Goal: Use online tool/utility

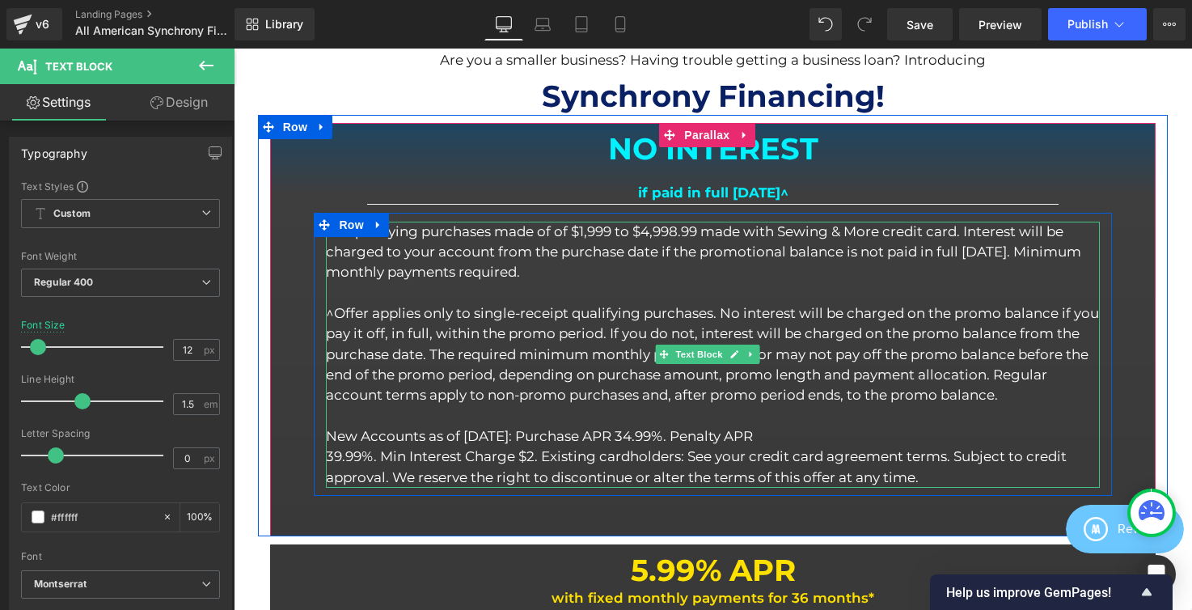
scroll to position [757, 0]
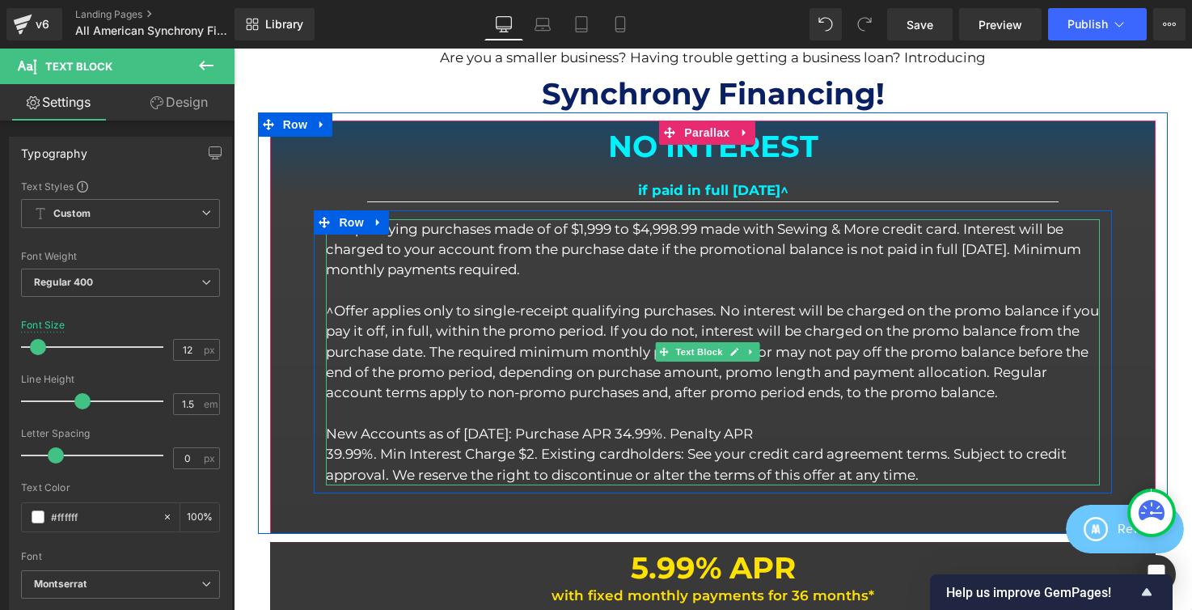
click at [809, 169] on span "NO INTEREST Heading if paid in full [DATE]^ Text Block Separator On qualifying …" at bounding box center [713, 311] width 887 height 365
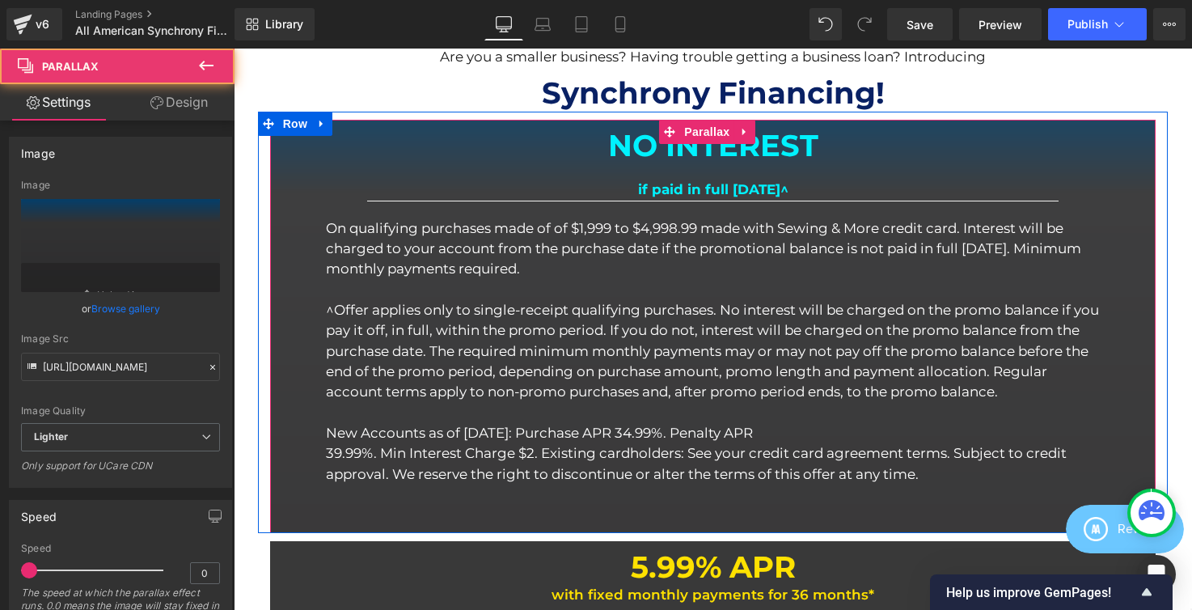
drag, startPoint x: 823, startPoint y: 177, endPoint x: 826, endPoint y: 185, distance: 8.7
click at [823, 180] on div "if paid in full [DATE]^ Text Block" at bounding box center [713, 190] width 887 height 20
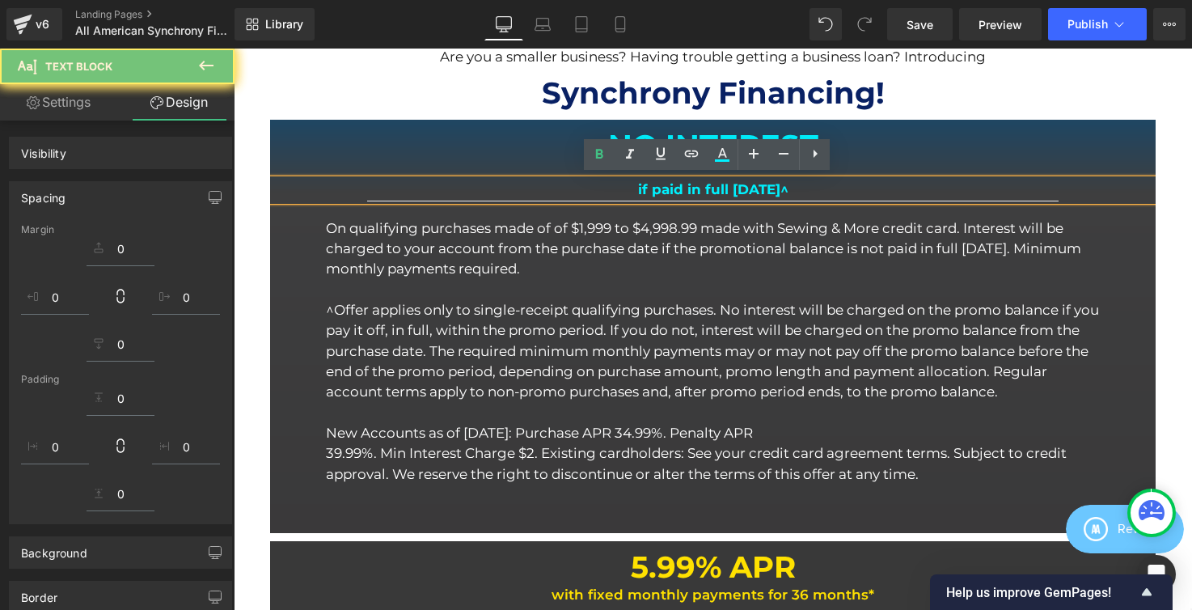
click at [826, 185] on p "if paid in full [DATE]^" at bounding box center [713, 190] width 887 height 20
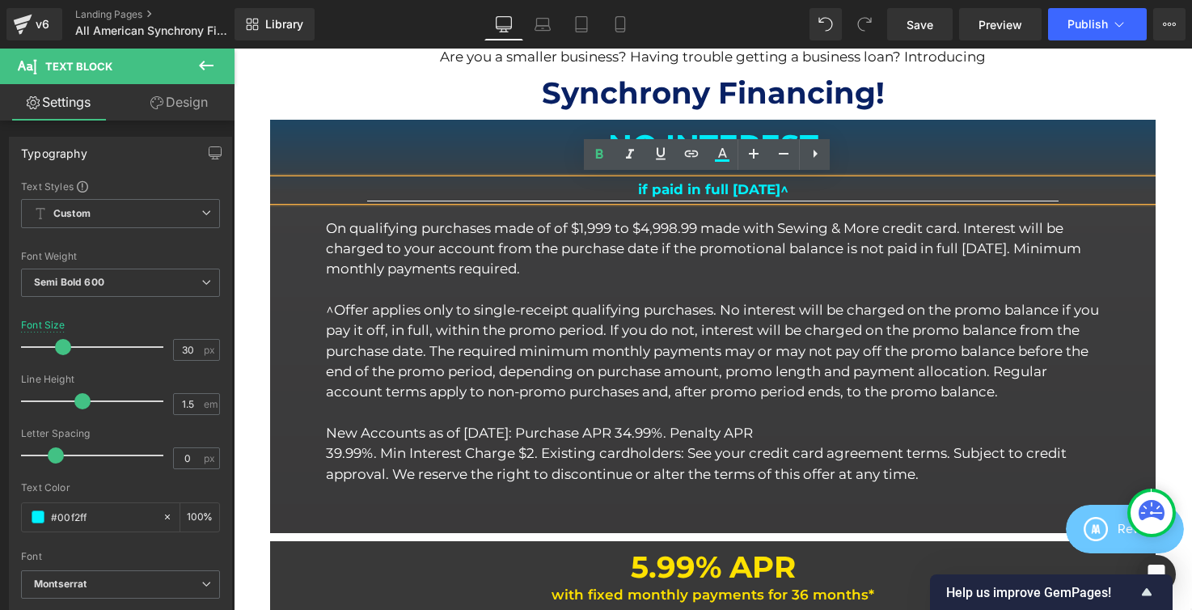
click at [768, 129] on h1 "NO INTEREST" at bounding box center [713, 146] width 887 height 36
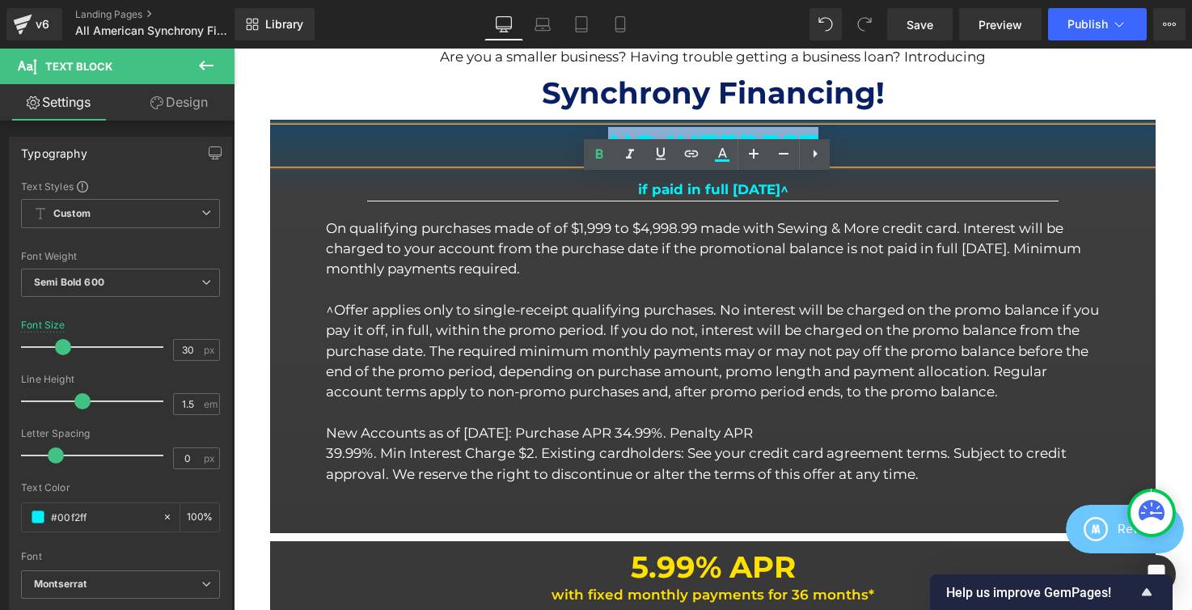
click at [768, 129] on h1 "NO INTEREST" at bounding box center [713, 146] width 887 height 36
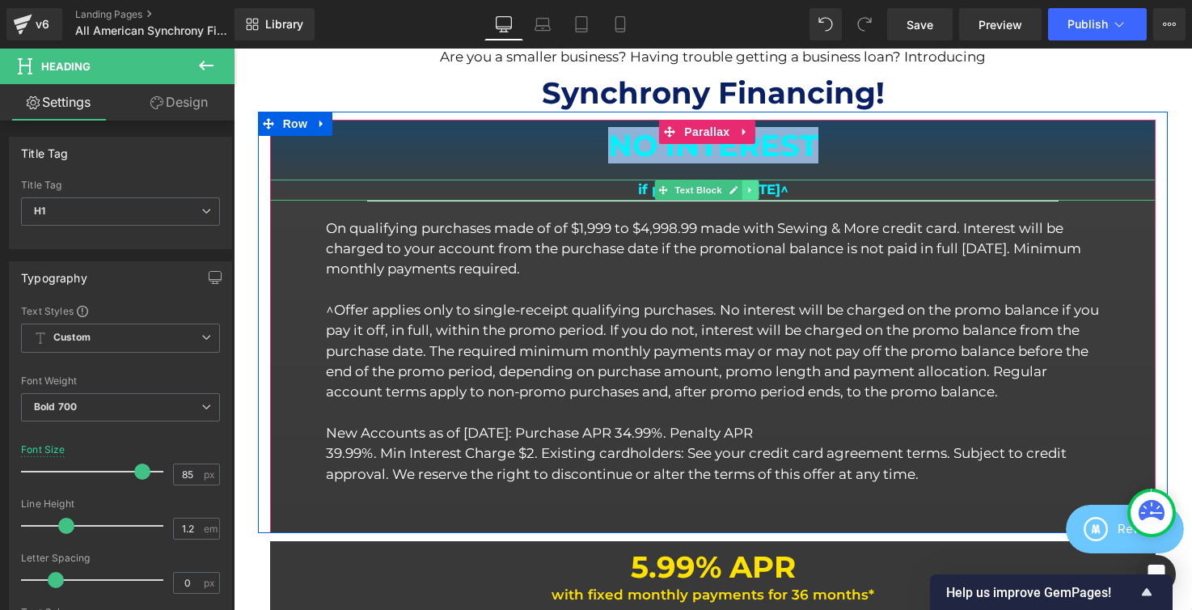
click at [751, 185] on icon at bounding box center [751, 190] width 9 height 10
click at [789, 184] on b "if paid in full [DATE]^" at bounding box center [713, 189] width 150 height 16
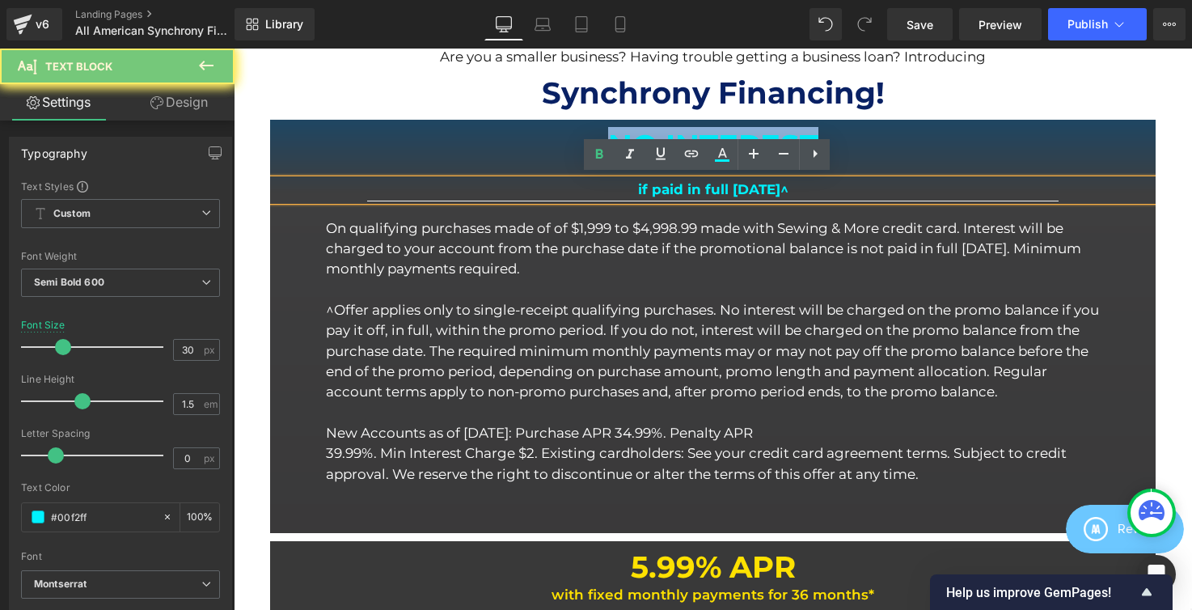
click at [789, 184] on b "if paid in full [DATE]^" at bounding box center [713, 189] width 150 height 16
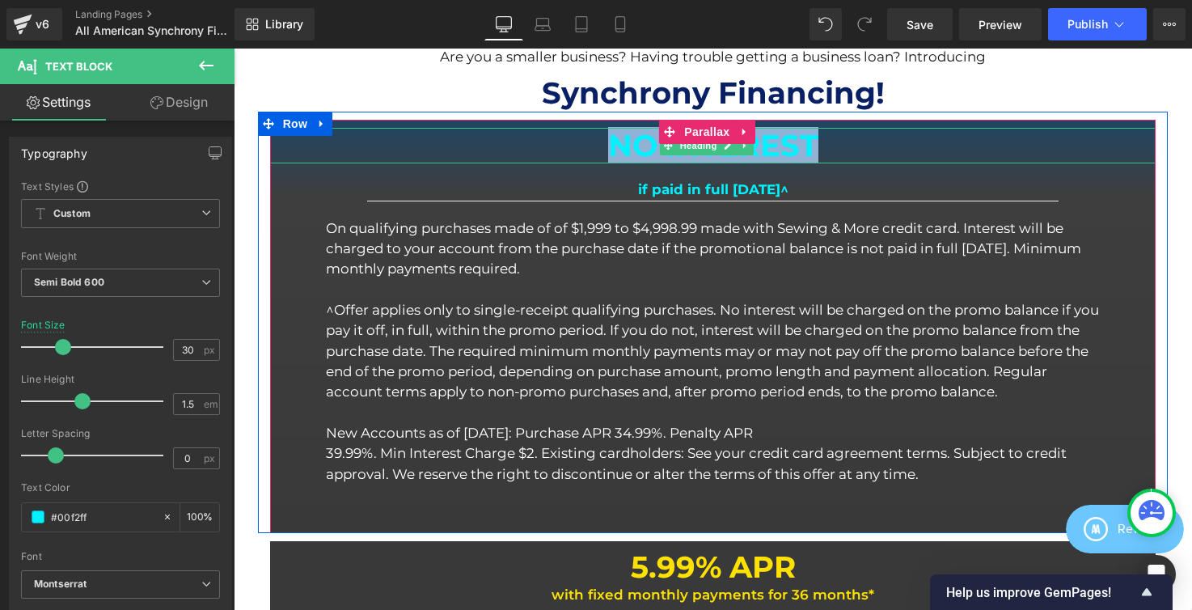
click at [778, 141] on h1 "NO INTEREST" at bounding box center [713, 146] width 887 height 36
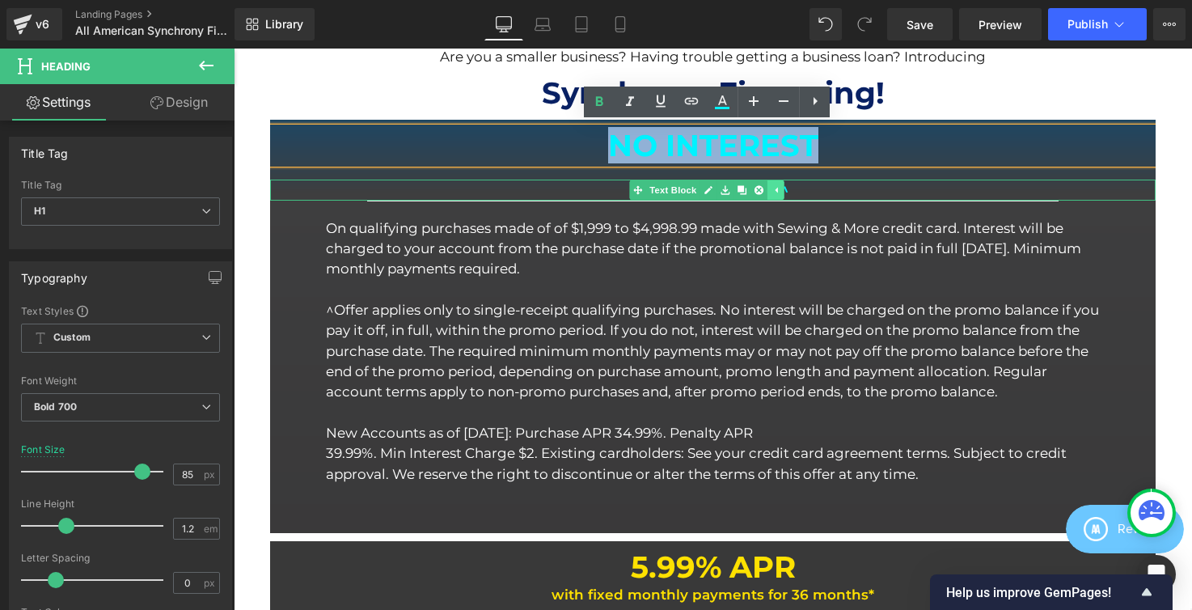
click at [783, 185] on link at bounding box center [776, 189] width 17 height 19
click at [789, 185] on b "if paid in full [DATE]^" at bounding box center [713, 189] width 150 height 16
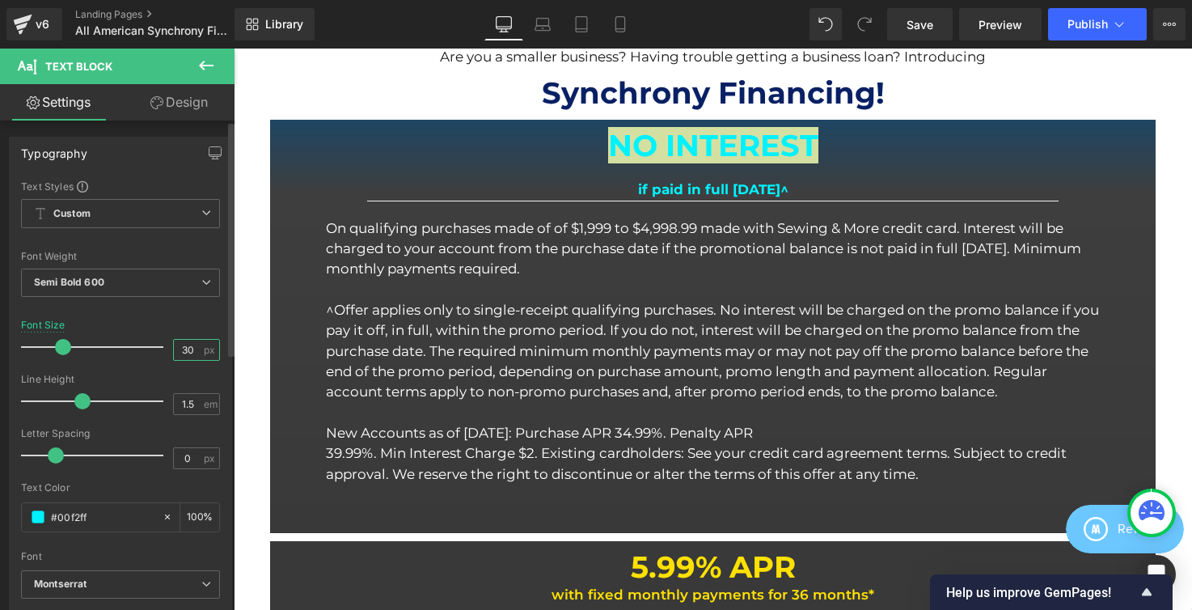
drag, startPoint x: 170, startPoint y: 350, endPoint x: 201, endPoint y: 347, distance: 30.9
click at [201, 347] on div "30 px" at bounding box center [196, 350] width 47 height 22
type input "85"
click at [201, 325] on div "Font Size 85 px" at bounding box center [120, 347] width 199 height 54
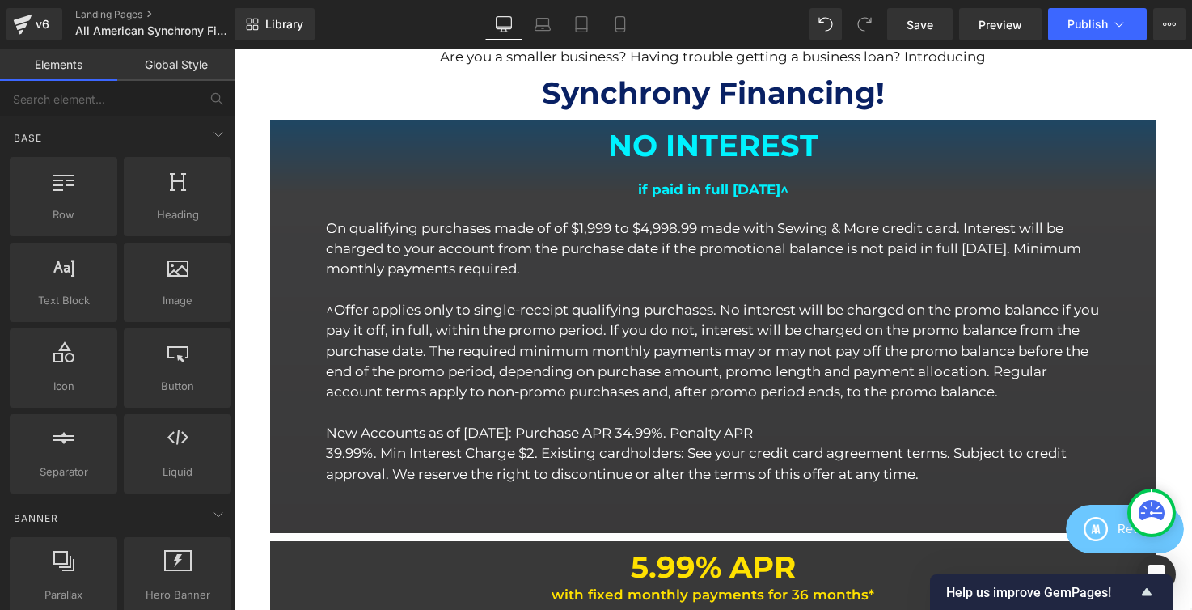
click at [1168, 221] on div "Youtube Image Synchrony offers simple monthly terms in seconds, for your All Am…" at bounding box center [713, 597] width 959 height 2295
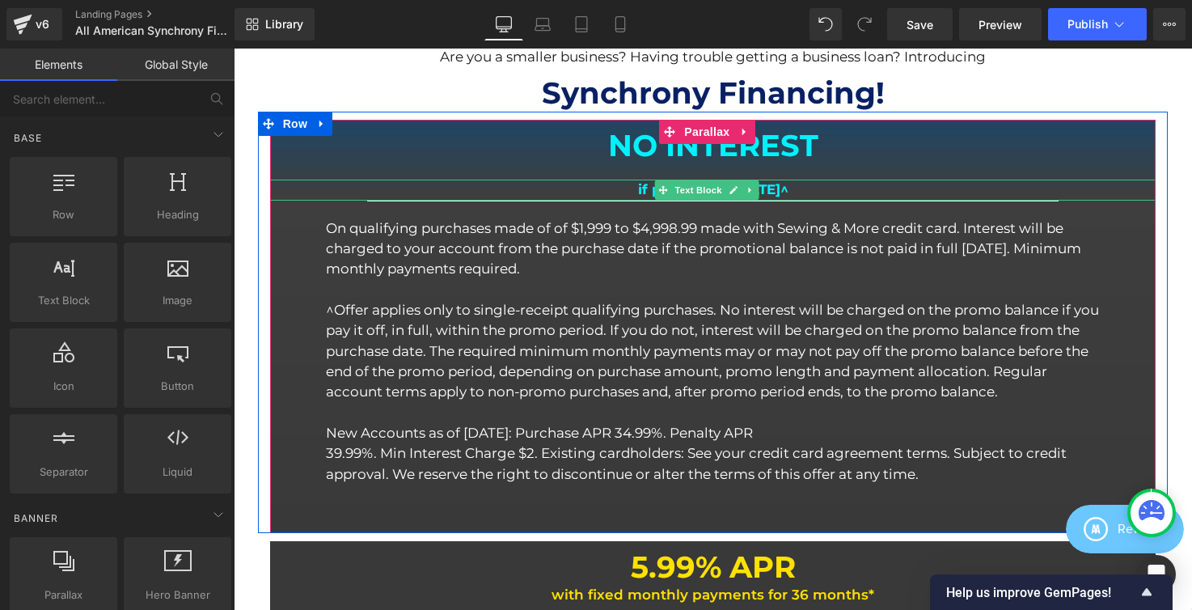
click at [687, 184] on span "Text Block" at bounding box center [698, 189] width 53 height 19
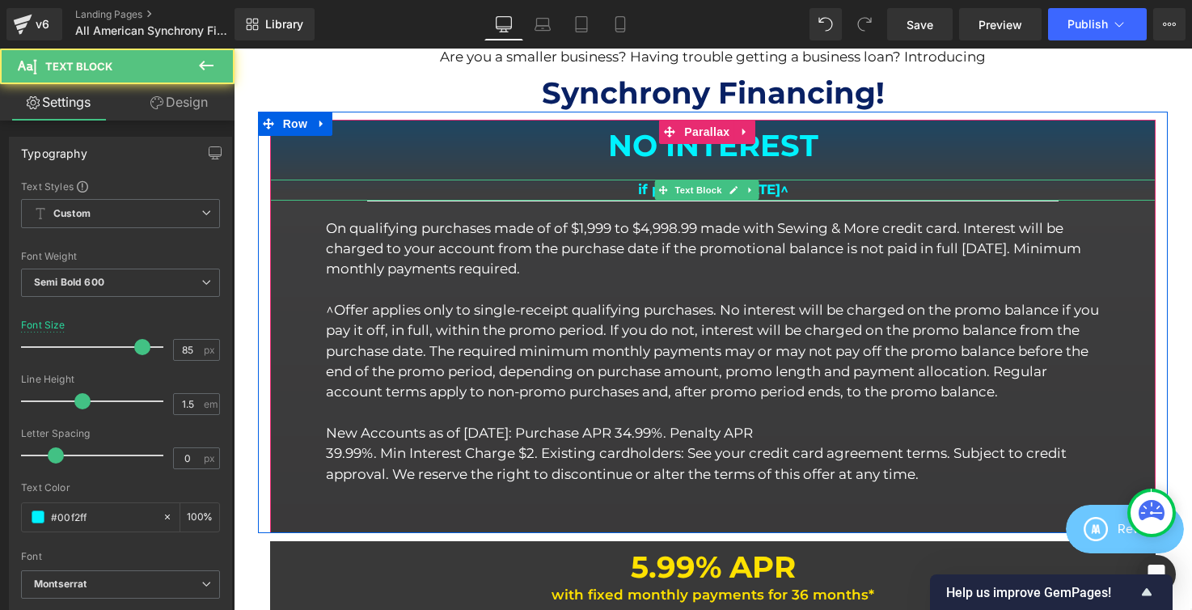
click at [687, 184] on span "Text Block" at bounding box center [698, 189] width 53 height 19
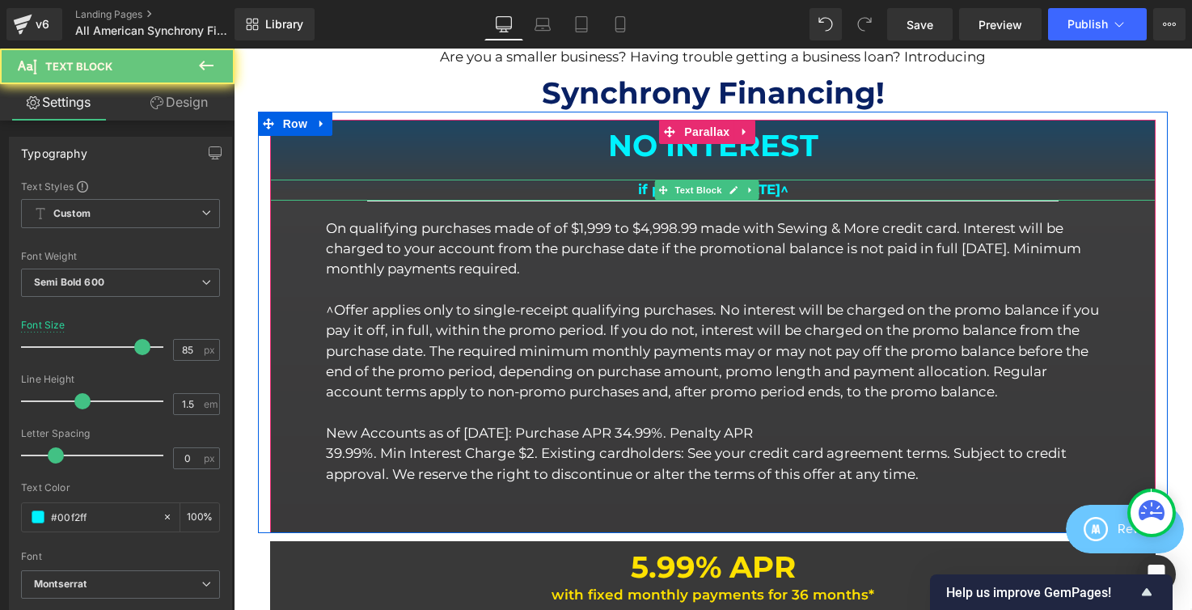
click at [234, 49] on div at bounding box center [234, 49] width 0 height 0
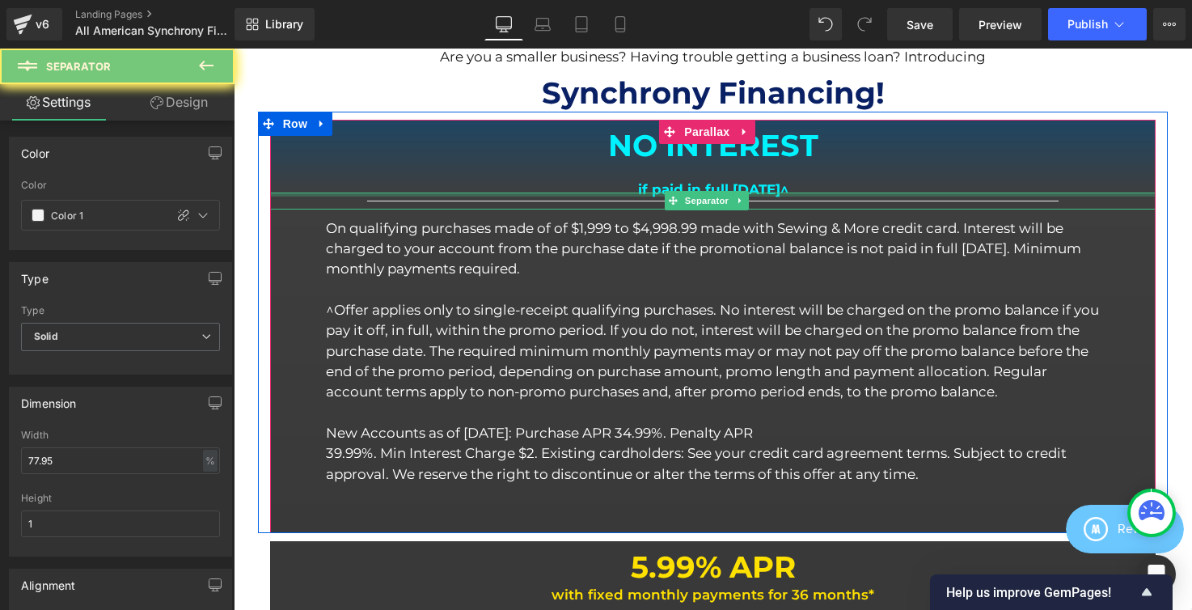
click at [610, 193] on div at bounding box center [713, 195] width 887 height 4
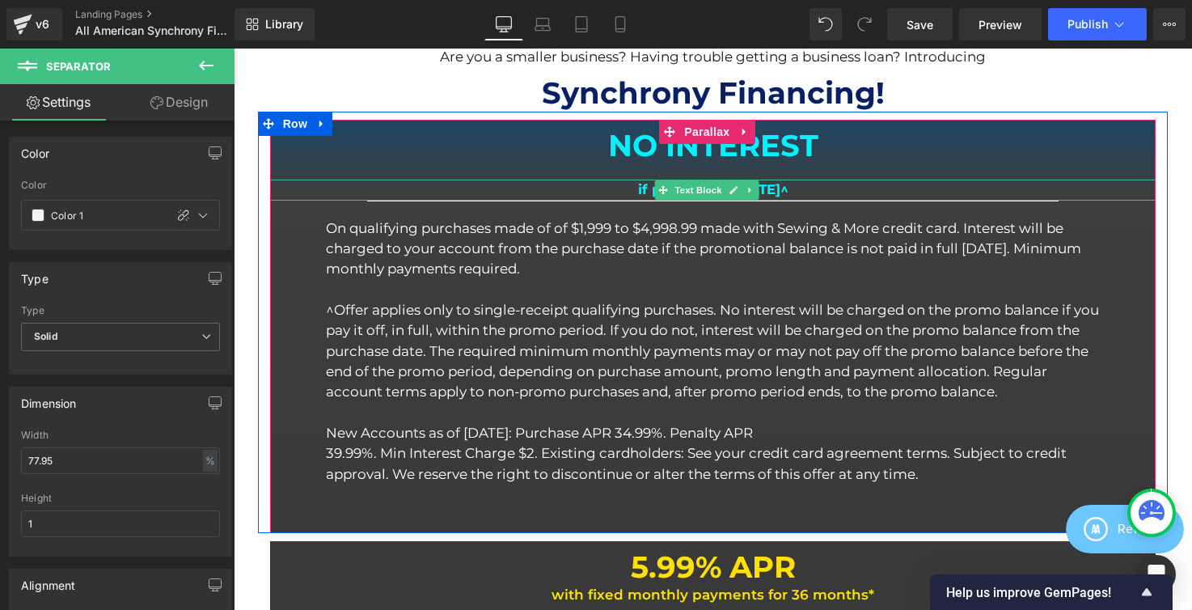
click at [638, 186] on b "if paid in full [DATE]^" at bounding box center [713, 189] width 150 height 16
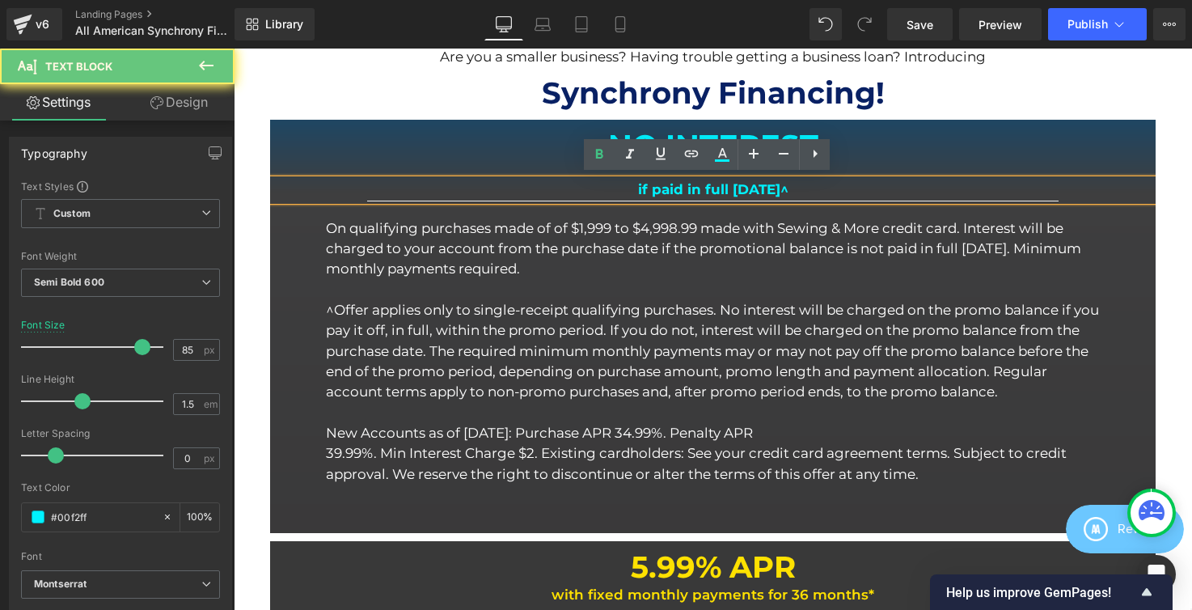
click at [638, 186] on b "if paid in full [DATE]^" at bounding box center [713, 189] width 150 height 16
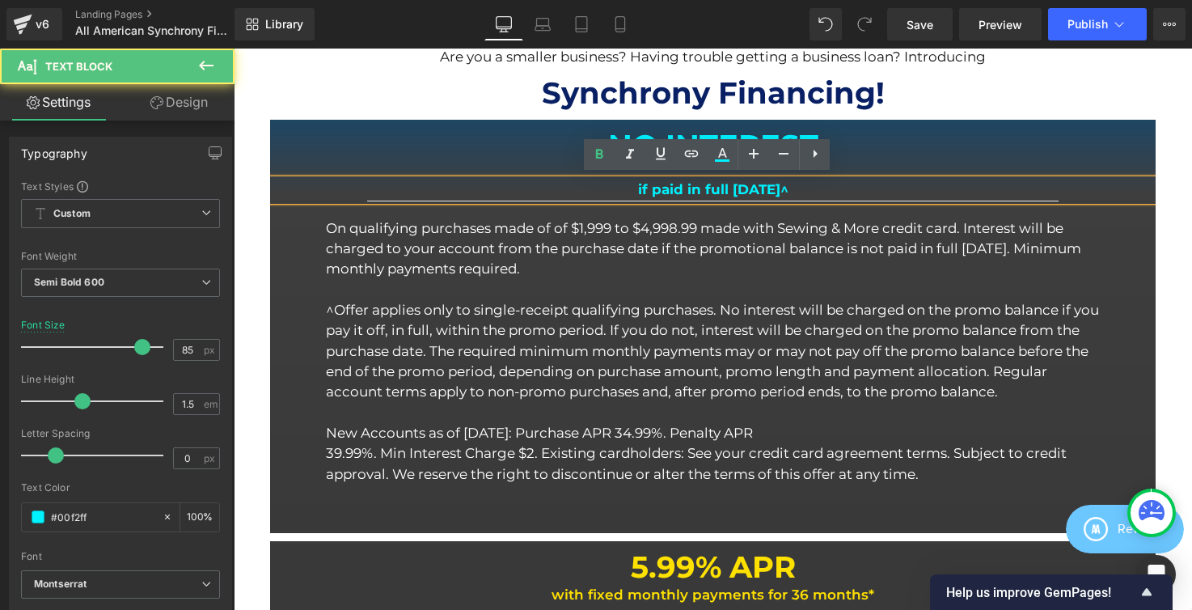
click at [638, 186] on b "if paid in full [DATE]^" at bounding box center [713, 189] width 150 height 16
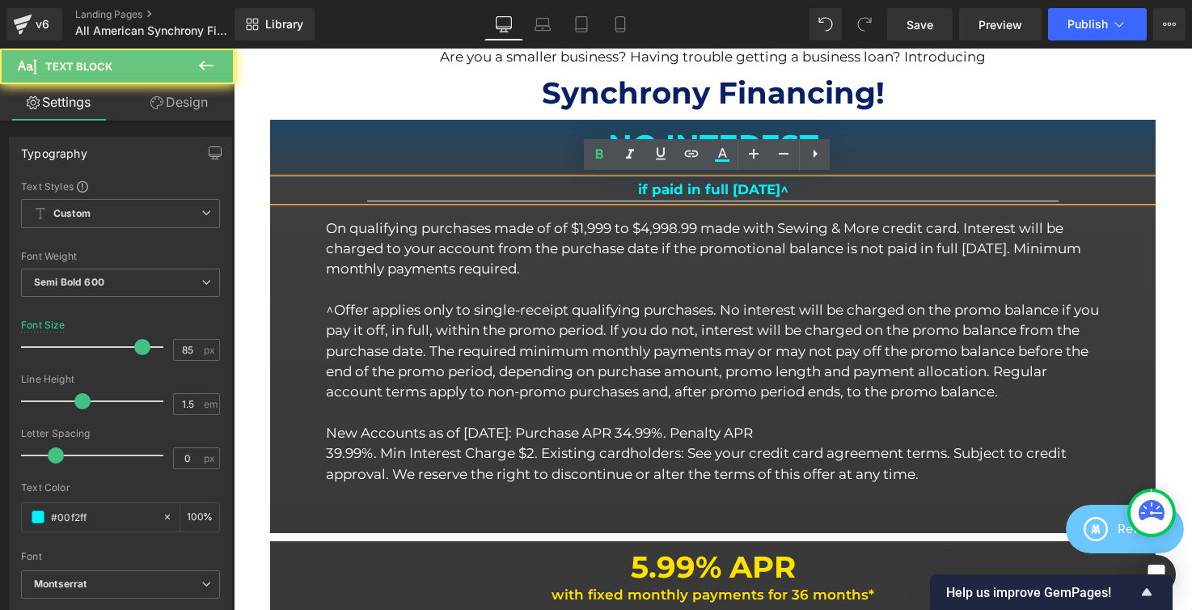
click at [638, 186] on b "if paid in full [DATE]^" at bounding box center [713, 189] width 150 height 16
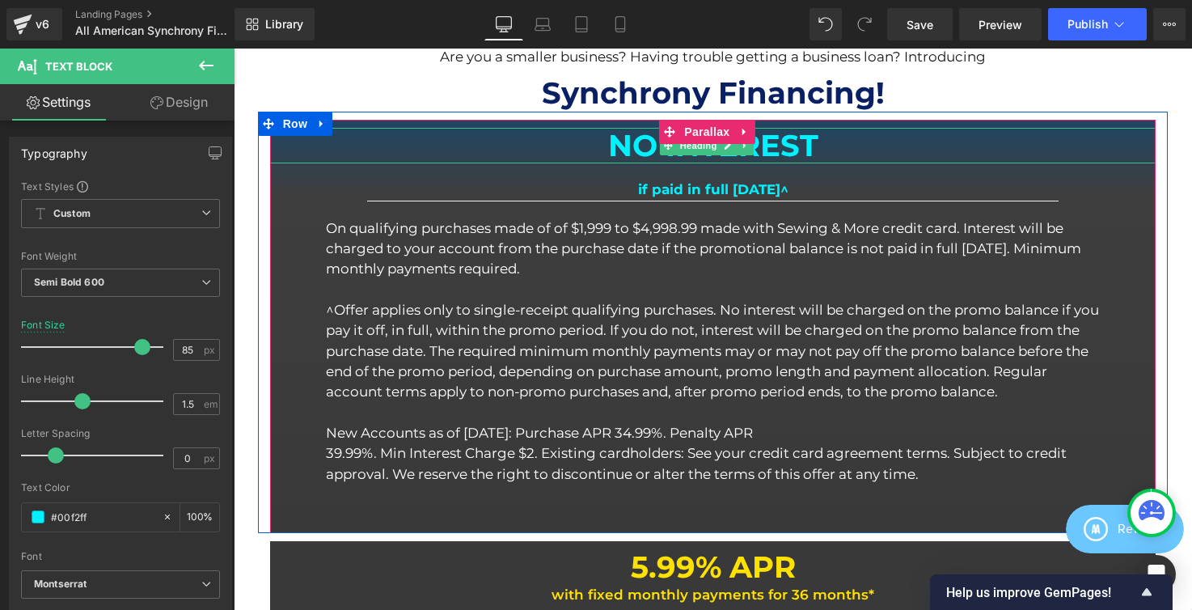
click at [621, 139] on h1 "NO INTEREST" at bounding box center [713, 146] width 887 height 36
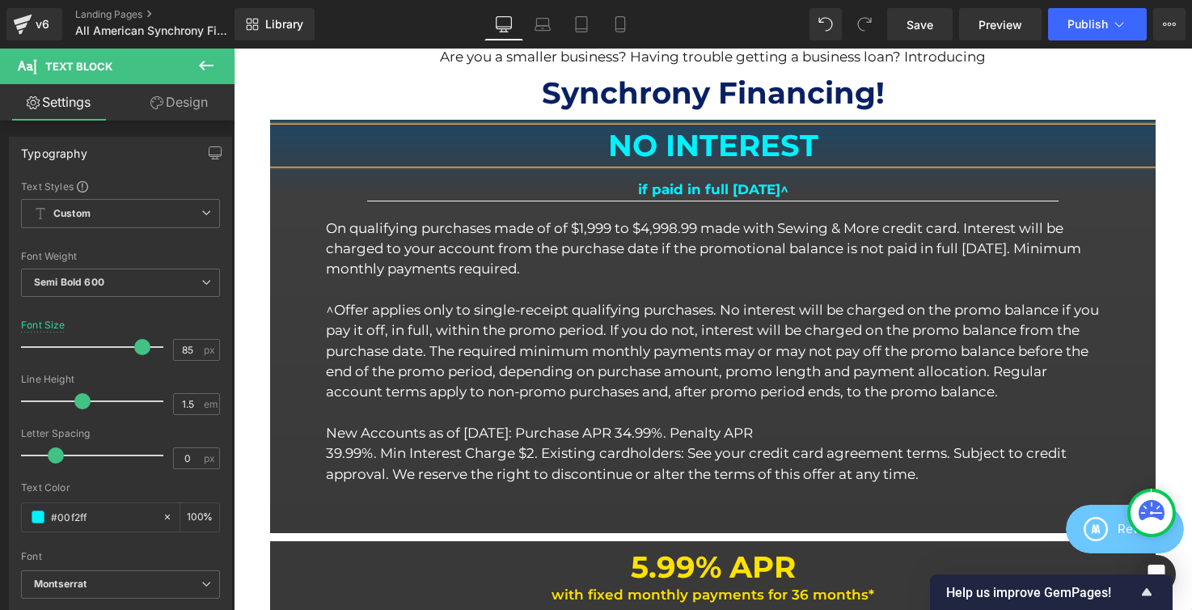
click at [621, 139] on h1 "NO INTEREST" at bounding box center [713, 146] width 887 height 36
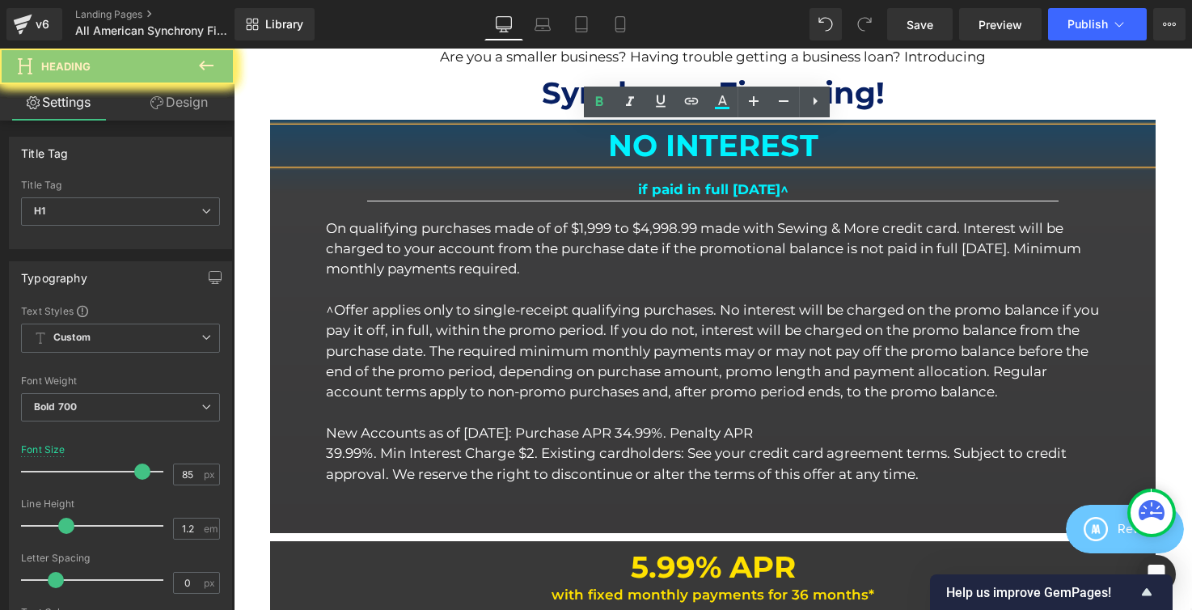
click at [621, 139] on h1 "NO INTEREST" at bounding box center [713, 146] width 887 height 36
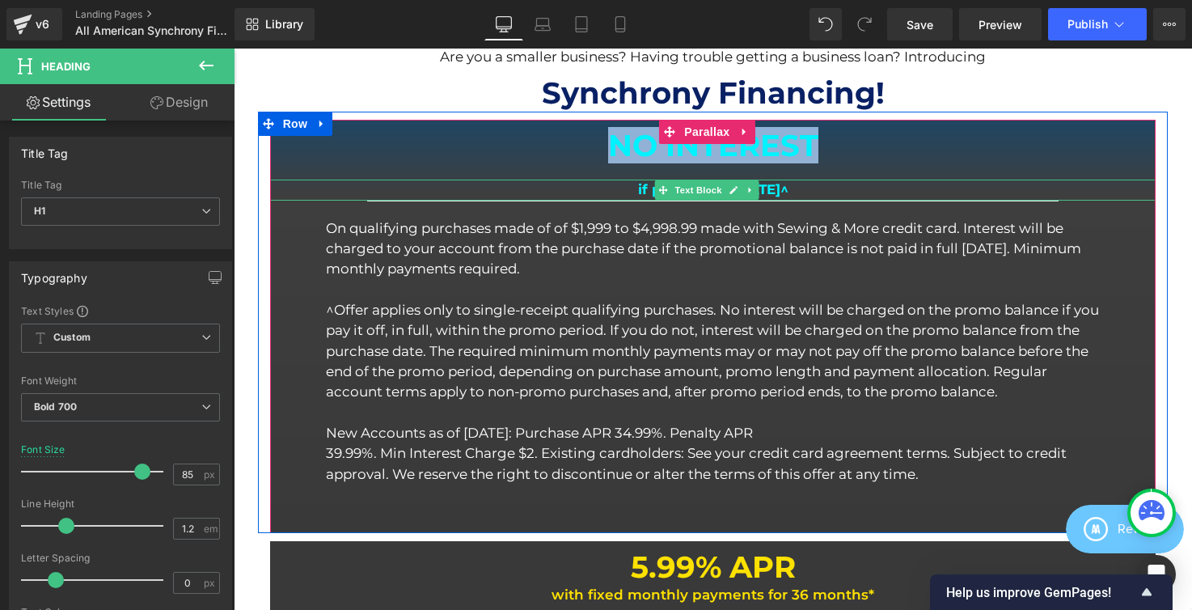
click at [582, 181] on p "if paid in full [DATE]^" at bounding box center [713, 190] width 887 height 20
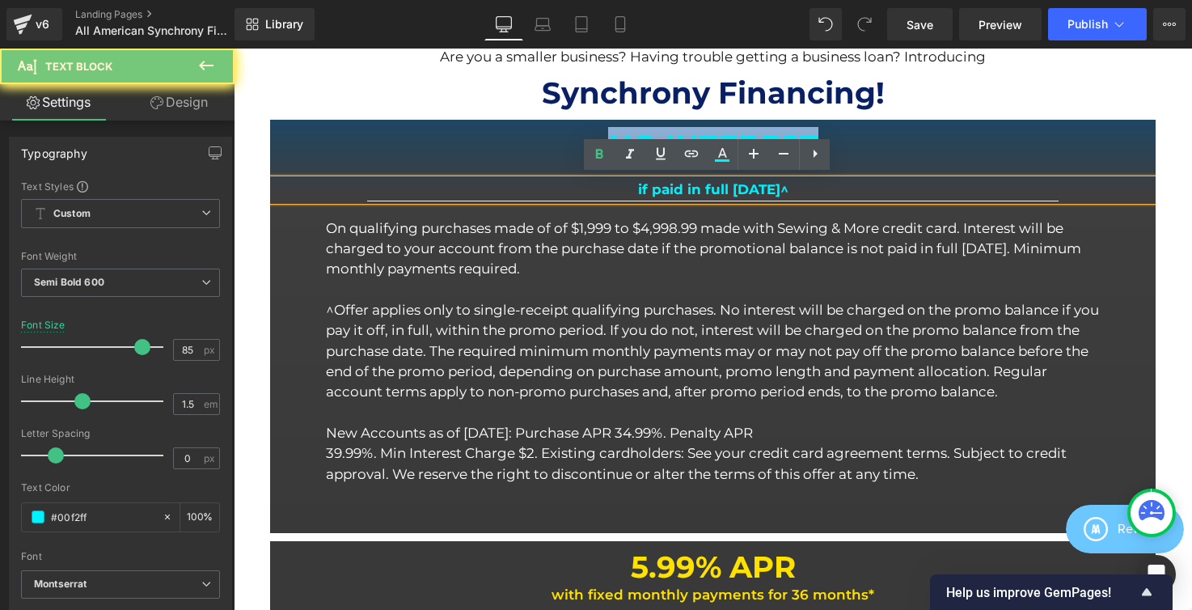
click at [582, 181] on p "if paid in full [DATE]^" at bounding box center [713, 190] width 887 height 20
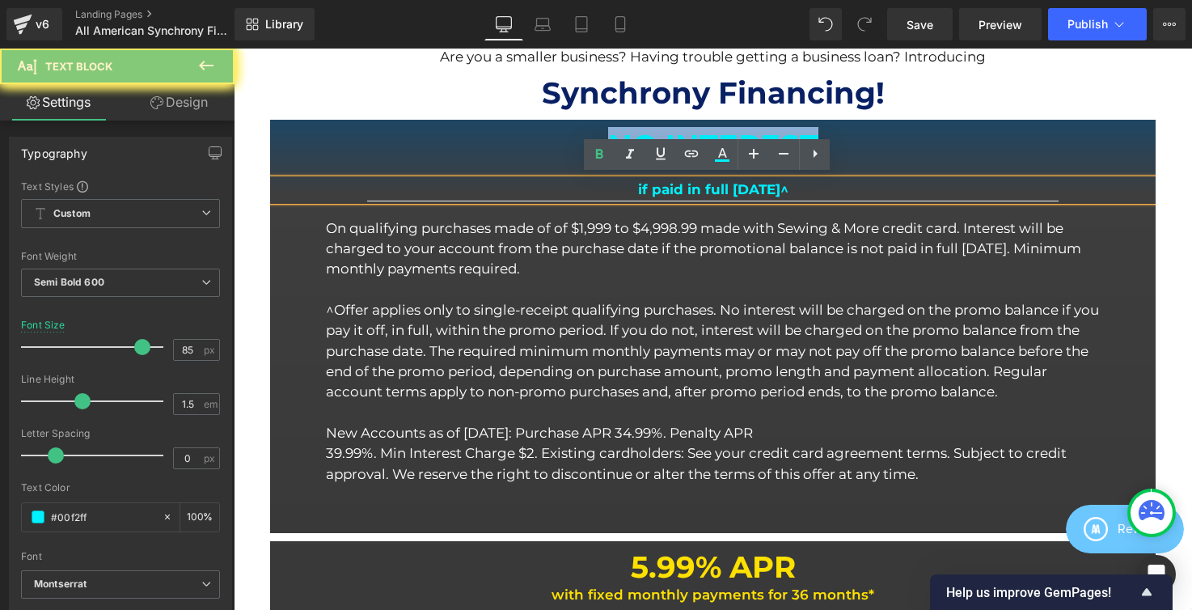
click at [582, 181] on p "if paid in full [DATE]^" at bounding box center [713, 190] width 887 height 20
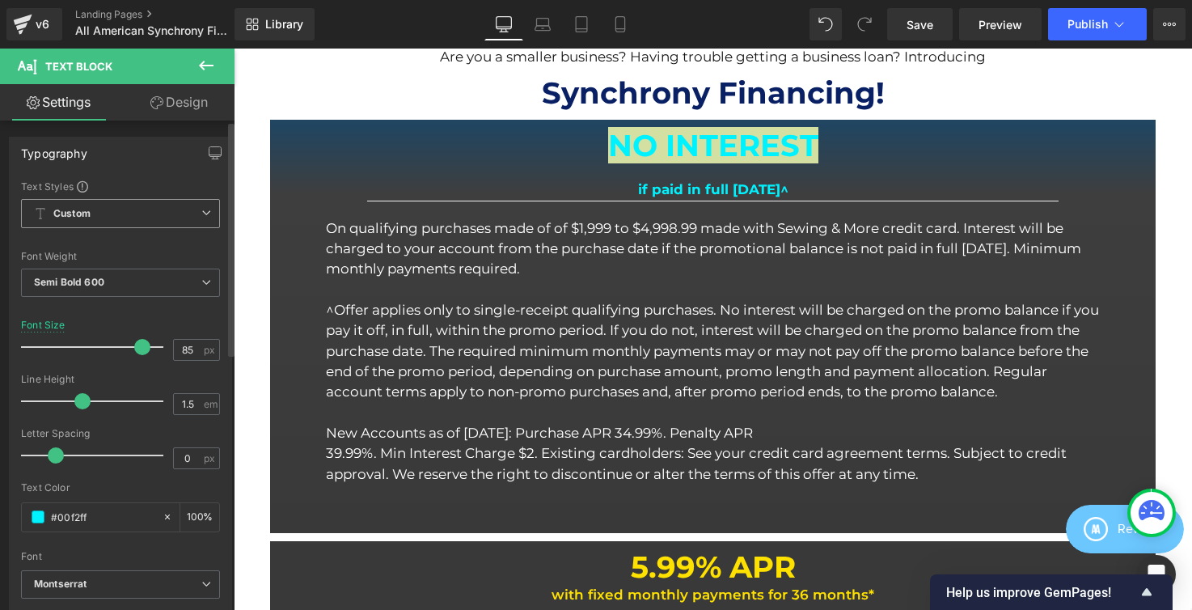
click at [146, 215] on span "Custom" at bounding box center [120, 213] width 199 height 29
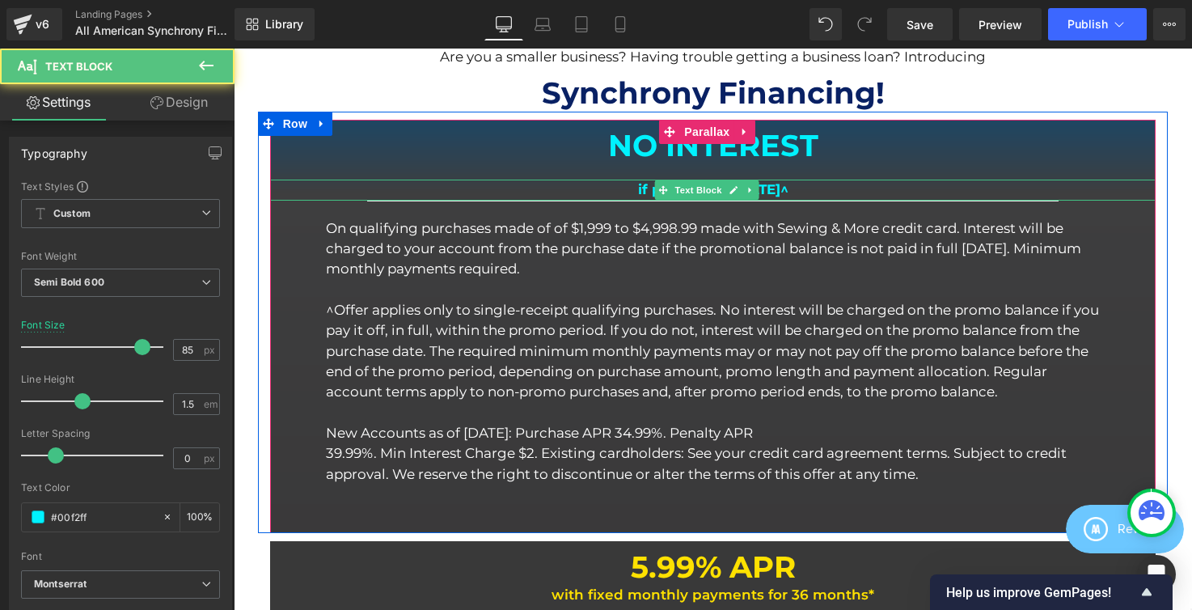
click at [765, 181] on b "if paid in full [DATE]^" at bounding box center [713, 189] width 150 height 16
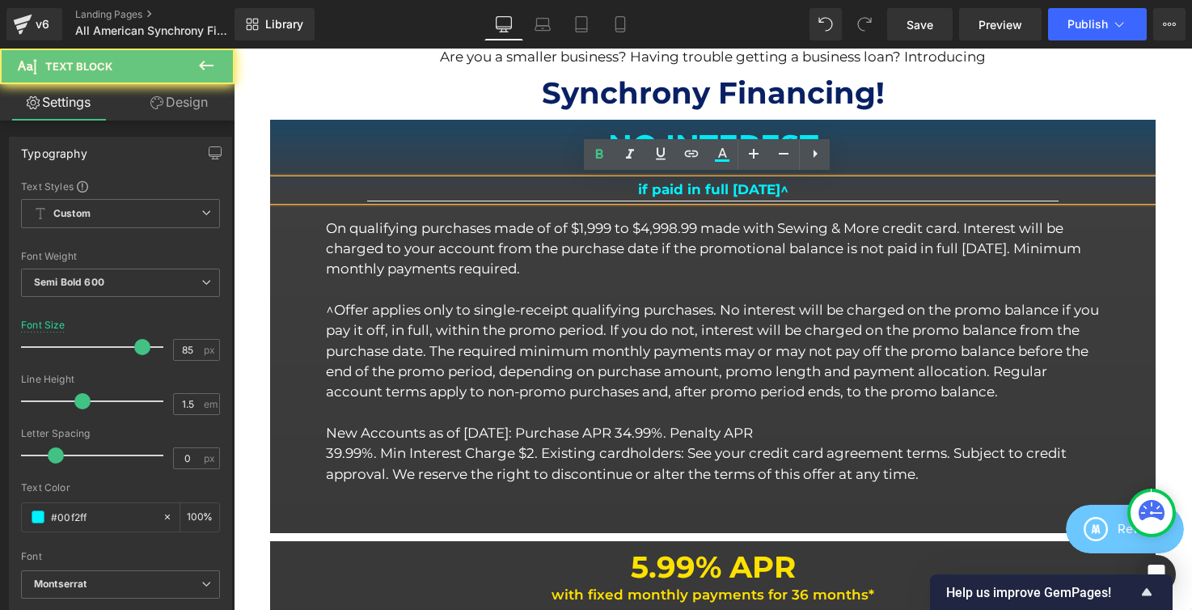
click at [765, 181] on b "if paid in full [DATE]^" at bounding box center [713, 189] width 150 height 16
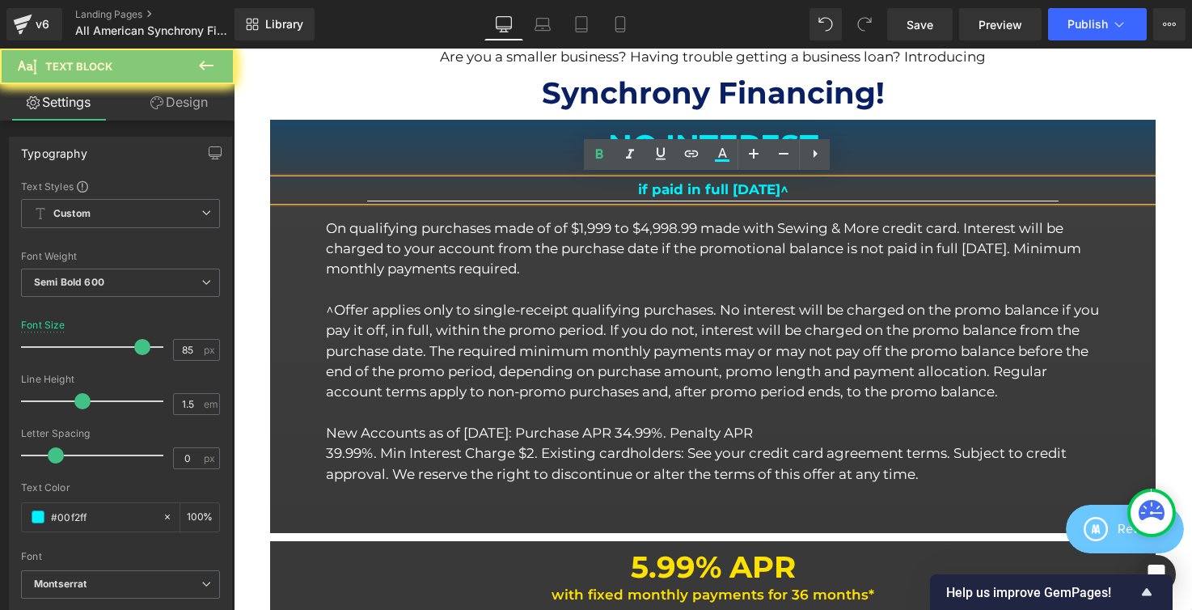
click at [765, 181] on b "if paid in full [DATE]^" at bounding box center [713, 189] width 150 height 16
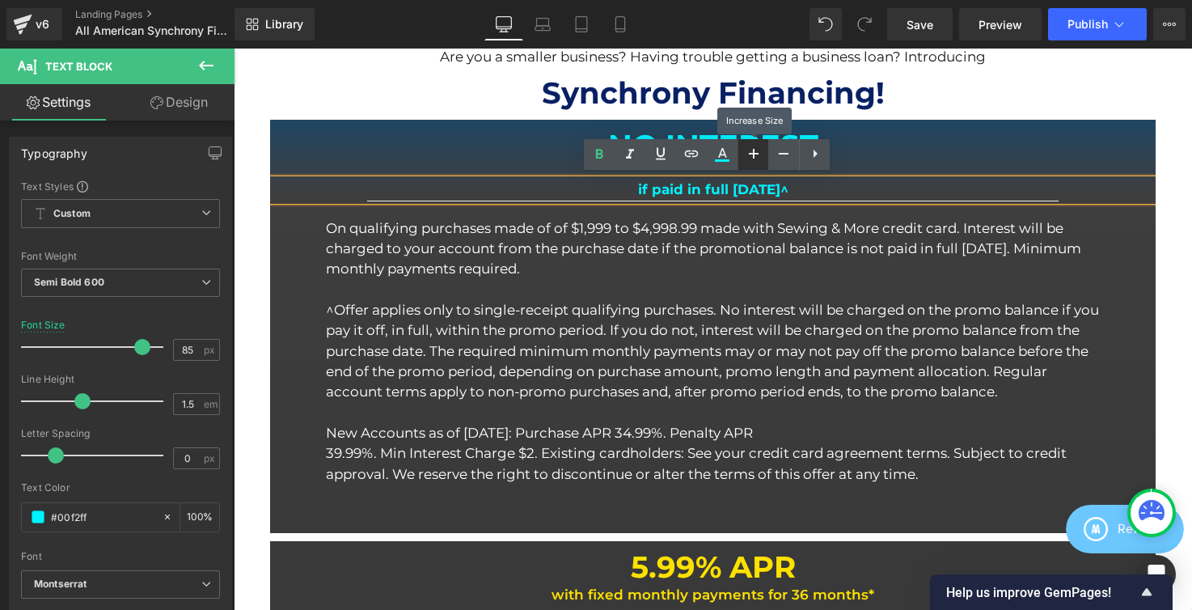
click at [760, 155] on icon at bounding box center [753, 153] width 19 height 19
drag, startPoint x: 760, startPoint y: 155, endPoint x: 768, endPoint y: 158, distance: 9.2
click at [764, 157] on link at bounding box center [753, 154] width 31 height 31
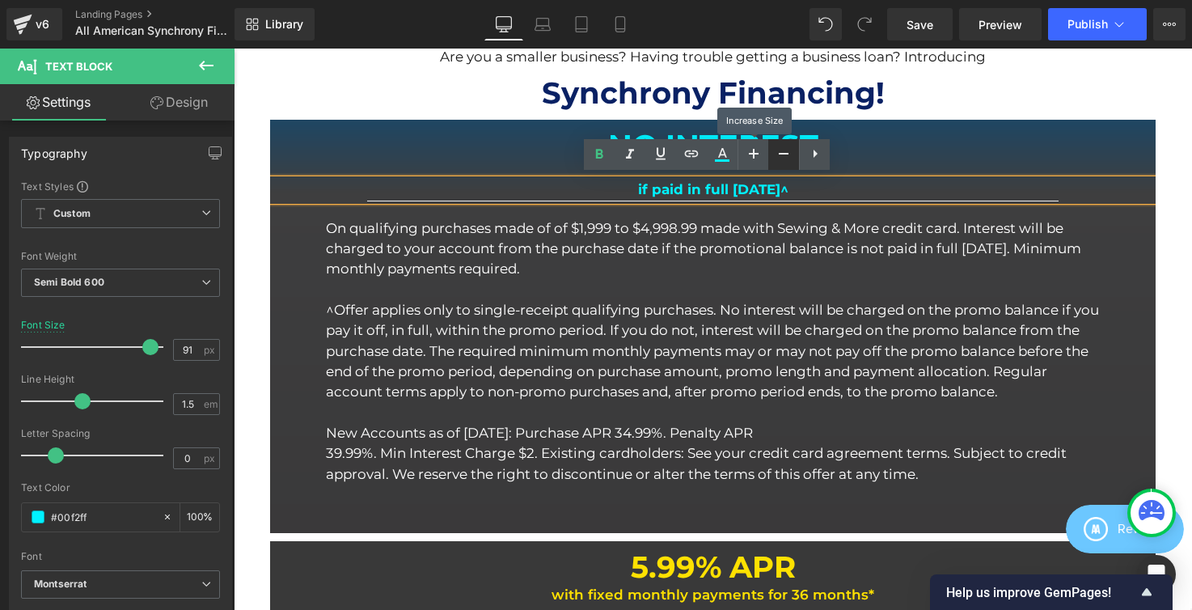
type input "93"
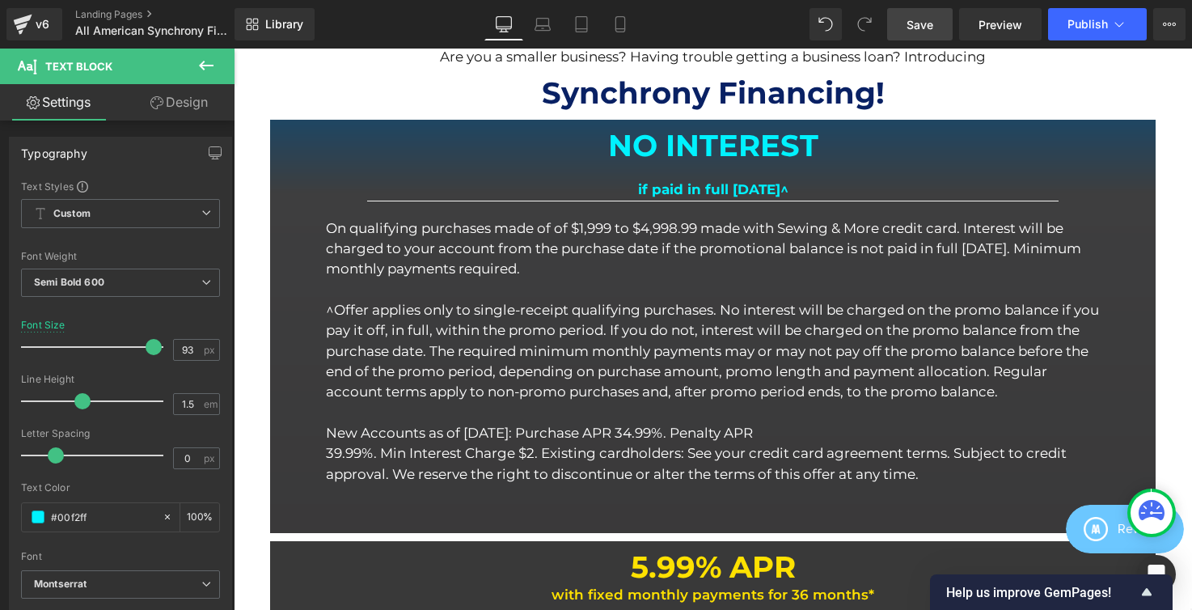
click at [930, 25] on span "Save" at bounding box center [920, 24] width 27 height 17
